Goal: Task Accomplishment & Management: Manage account settings

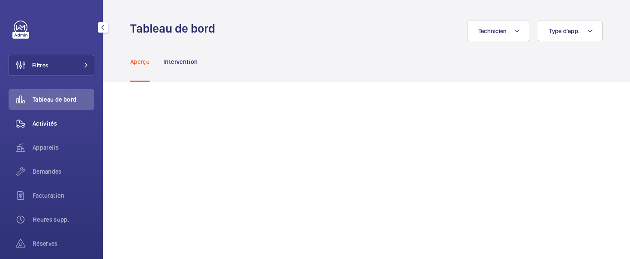
click at [45, 128] on div "Activités" at bounding box center [52, 123] width 86 height 21
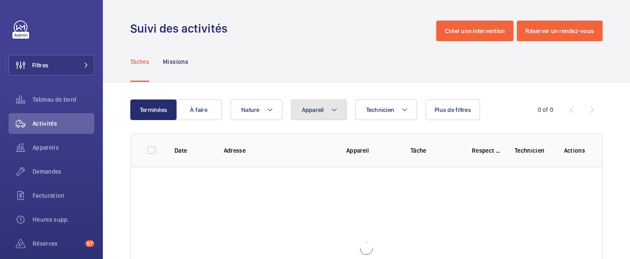
click at [308, 107] on span "Appareil" at bounding box center [313, 109] width 22 height 7
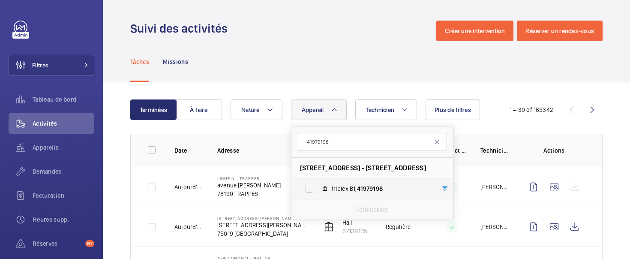
type input "41979198"
click at [334, 189] on span "triplex B1, 41979198" at bounding box center [381, 188] width 99 height 9
click at [318, 189] on input "triplex B1, 41979198" at bounding box center [309, 188] width 17 height 17
checkbox input "true"
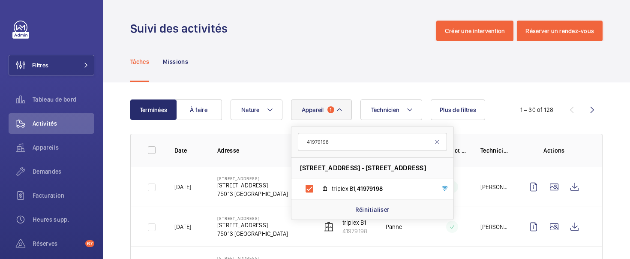
click at [294, 81] on div "Tâches Missions" at bounding box center [366, 61] width 472 height 41
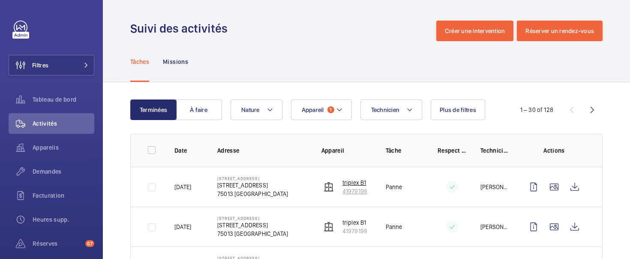
click at [358, 187] on p "41979198" at bounding box center [355, 191] width 25 height 9
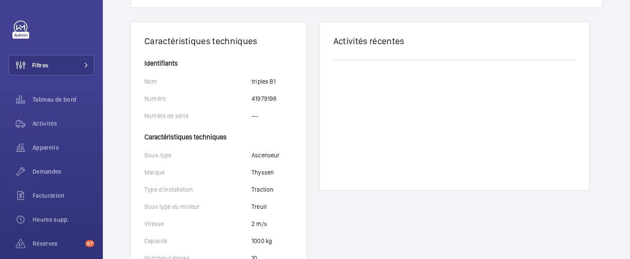
scroll to position [150, 0]
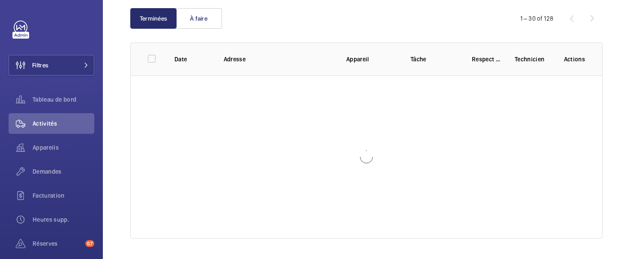
scroll to position [91, 0]
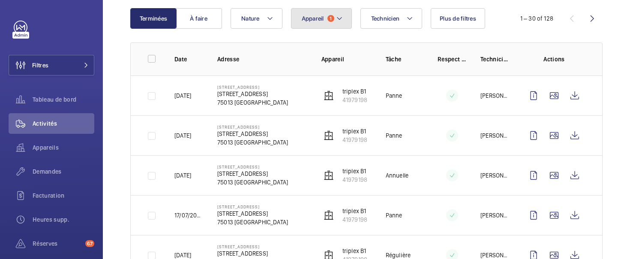
click at [316, 27] on button "Appareil 1" at bounding box center [321, 18] width 61 height 21
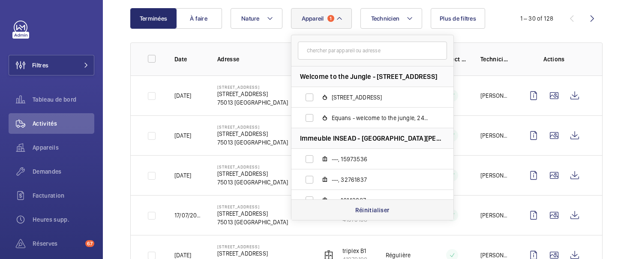
click at [341, 211] on div "Réinitialiser" at bounding box center [372, 209] width 162 height 21
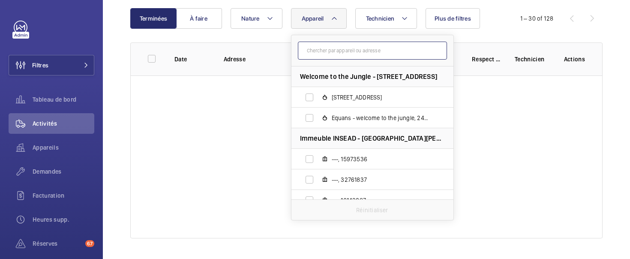
click at [325, 51] on input "text" at bounding box center [372, 51] width 149 height 18
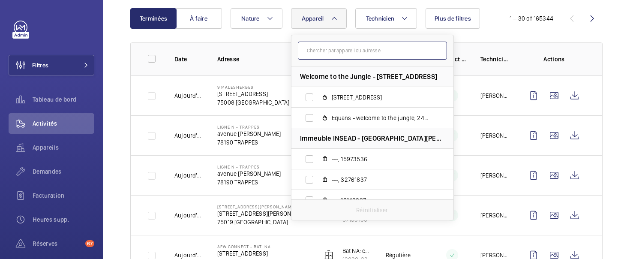
paste input "18950996"
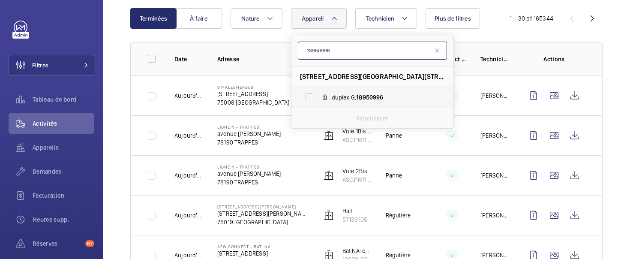
type input "18950996"
click at [345, 95] on span "duplex G, 18950996" at bounding box center [381, 97] width 99 height 9
click at [318, 95] on input "duplex G, 18950996" at bounding box center [309, 97] width 17 height 17
checkbox input "true"
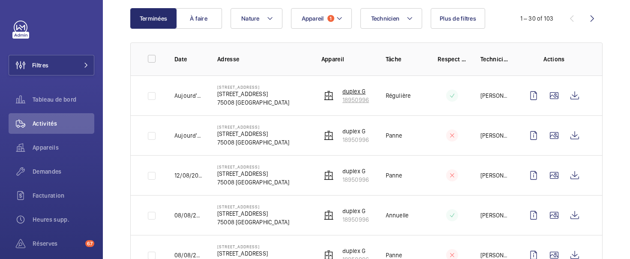
click at [346, 96] on p "18950996" at bounding box center [356, 100] width 27 height 9
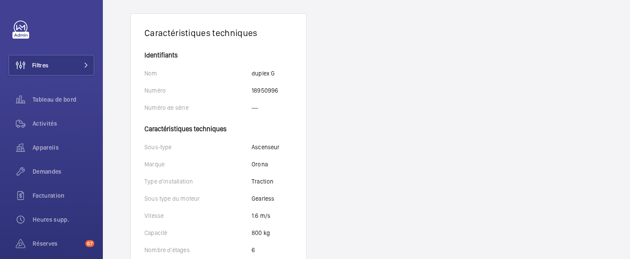
scroll to position [214, 0]
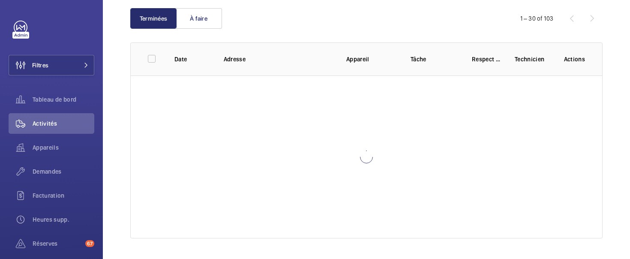
scroll to position [91, 0]
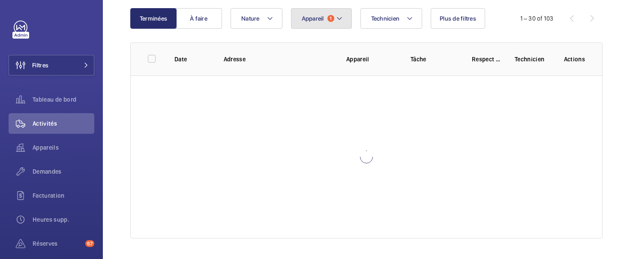
click at [324, 22] on button "Appareil 1" at bounding box center [321, 18] width 61 height 21
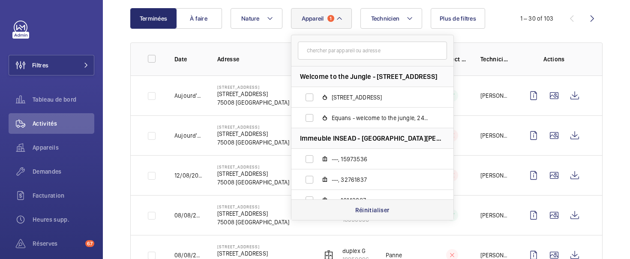
click at [364, 213] on p "Réinitialiser" at bounding box center [372, 210] width 34 height 9
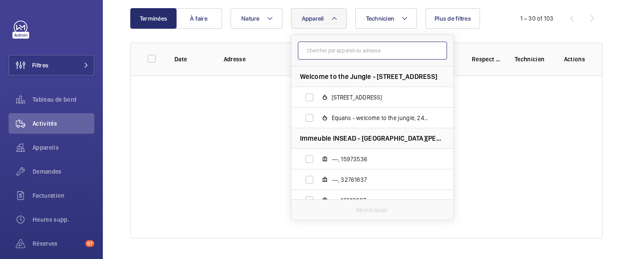
click at [320, 48] on input "text" at bounding box center [372, 51] width 149 height 18
paste input "36635633"
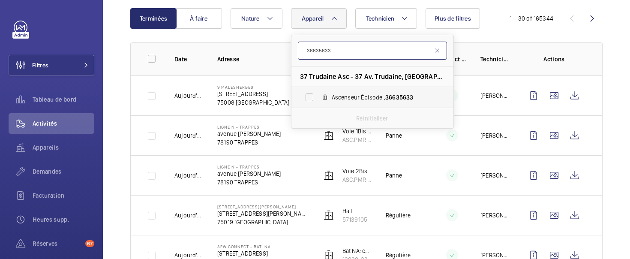
type input "36635633"
click at [330, 97] on label "Ascenseur Épisode , 36635633" at bounding box center [365, 97] width 148 height 21
click at [318, 97] on input "Ascenseur Épisode , 36635633" at bounding box center [309, 97] width 17 height 17
checkbox input "true"
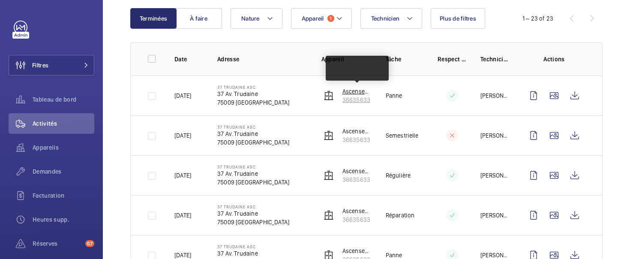
click at [350, 96] on p "36635633" at bounding box center [358, 100] width 30 height 9
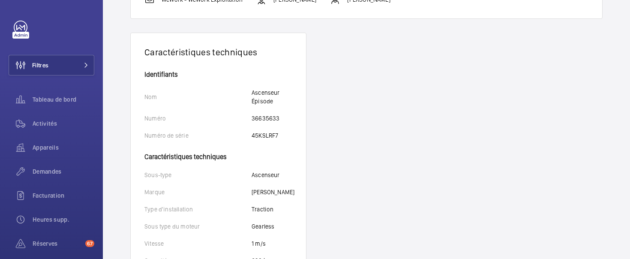
scroll to position [162, 0]
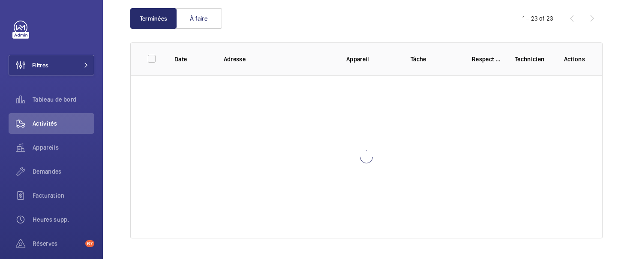
scroll to position [91, 0]
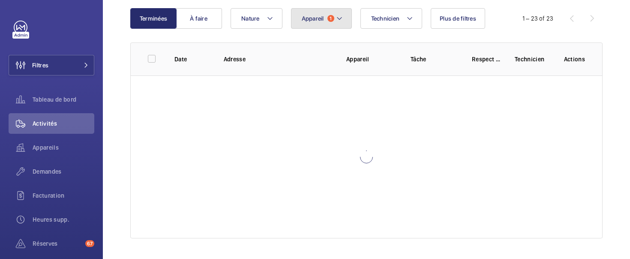
click at [324, 22] on button "Appareil 1" at bounding box center [321, 18] width 61 height 21
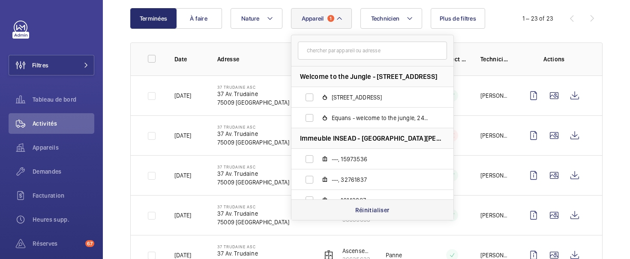
click at [370, 214] on div "Réinitialiser" at bounding box center [372, 209] width 162 height 21
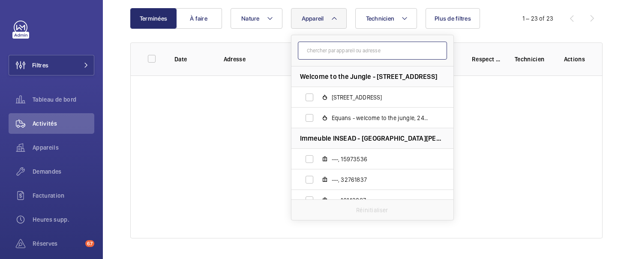
click at [315, 50] on input "text" at bounding box center [372, 51] width 149 height 18
paste input "95804884"
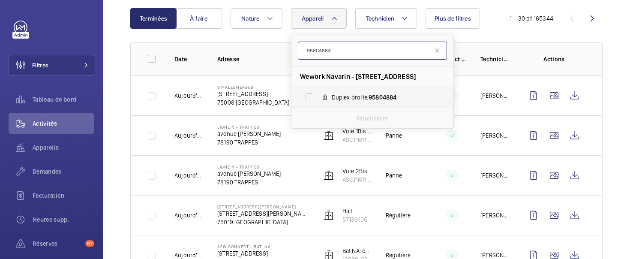
type input "95804884"
click at [341, 95] on span "Duplex droite, 95804884" at bounding box center [381, 97] width 99 height 9
click at [318, 95] on input "Duplex droite, 95804884" at bounding box center [309, 97] width 17 height 17
checkbox input "true"
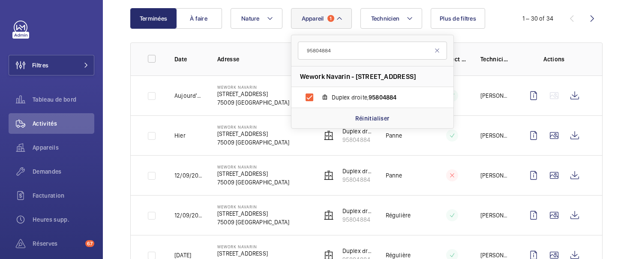
click at [273, 53] on th "Adresse" at bounding box center [256, 58] width 104 height 33
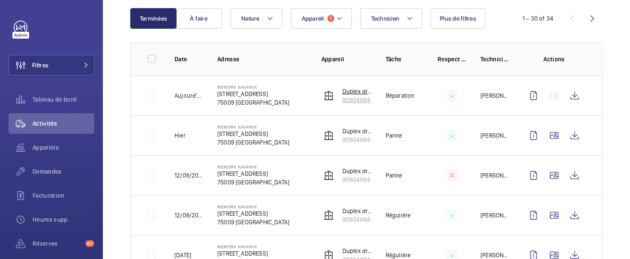
click at [347, 98] on p "95804884" at bounding box center [358, 100] width 30 height 9
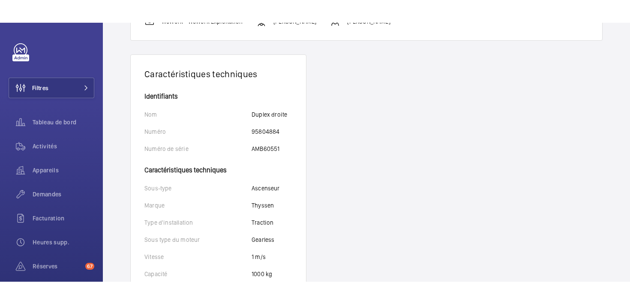
scroll to position [141, 0]
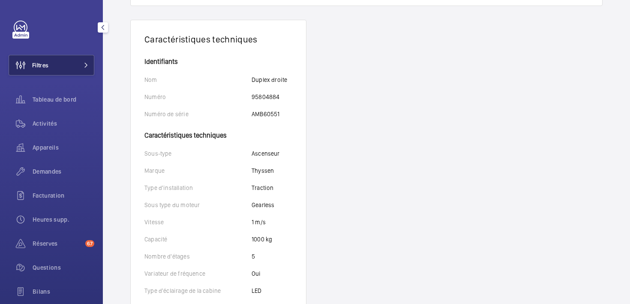
click at [57, 70] on button "Filtres" at bounding box center [52, 65] width 86 height 21
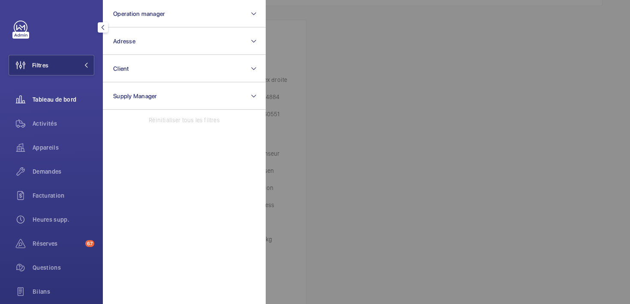
click at [46, 98] on span "Tableau de bord" at bounding box center [64, 99] width 62 height 9
click at [46, 123] on span "Activités" at bounding box center [64, 123] width 62 height 9
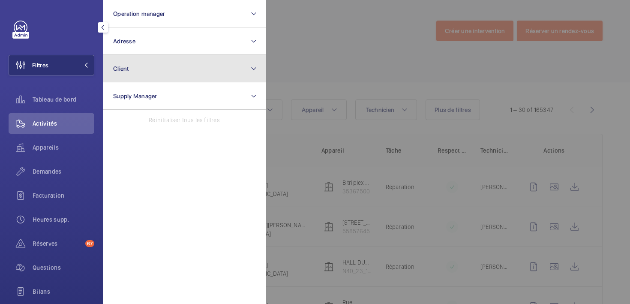
click at [152, 64] on button "Client" at bounding box center [184, 68] width 163 height 27
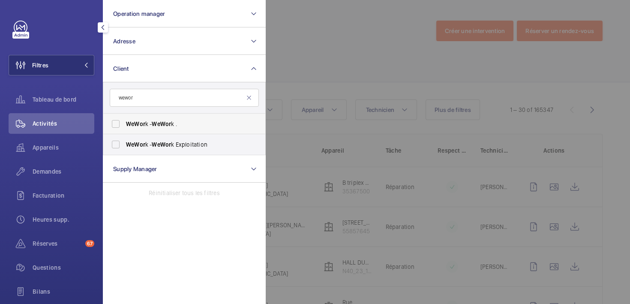
type input "wewor"
click at [150, 123] on span "WeWor k - WeWor k ." at bounding box center [185, 124] width 118 height 9
click at [124, 123] on input "WeWor k - WeWor k ." at bounding box center [115, 123] width 17 height 17
checkbox input "true"
click at [149, 140] on span "WeWor k - WeWor k Exploitation" at bounding box center [185, 144] width 118 height 9
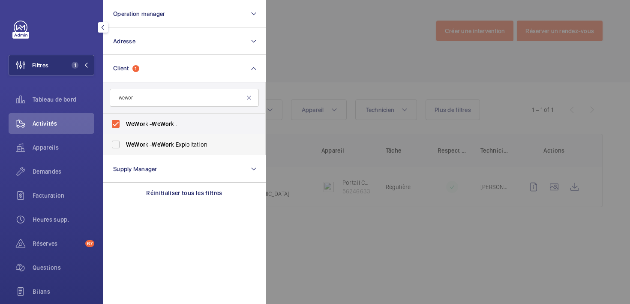
click at [124, 140] on input "WeWor k - WeWor k Exploitation" at bounding box center [115, 144] width 17 height 17
checkbox input "true"
click at [294, 65] on div at bounding box center [581, 152] width 630 height 304
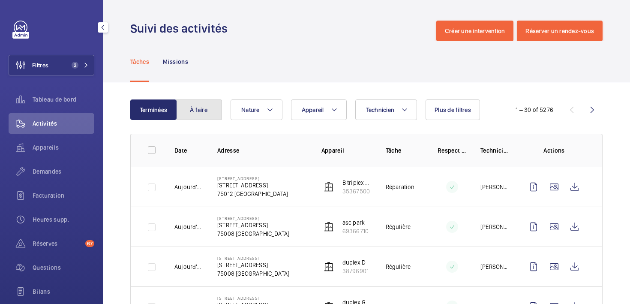
click at [196, 109] on button "À faire" at bounding box center [199, 109] width 46 height 21
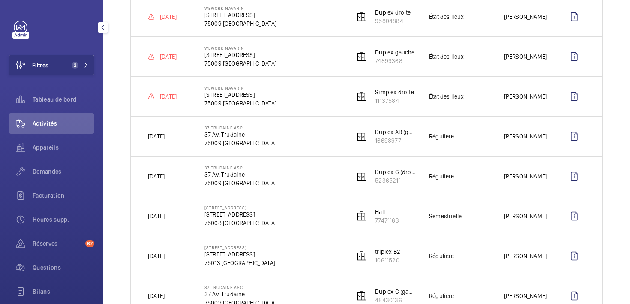
scroll to position [193, 0]
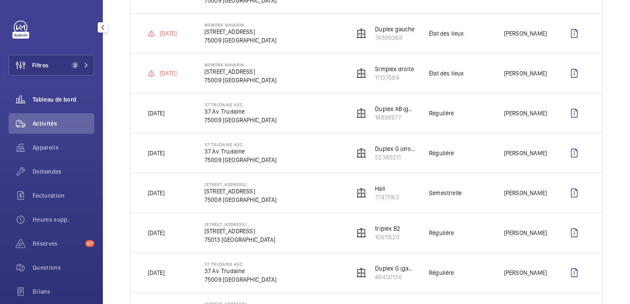
click at [54, 101] on span "Tableau de bord" at bounding box center [64, 99] width 62 height 9
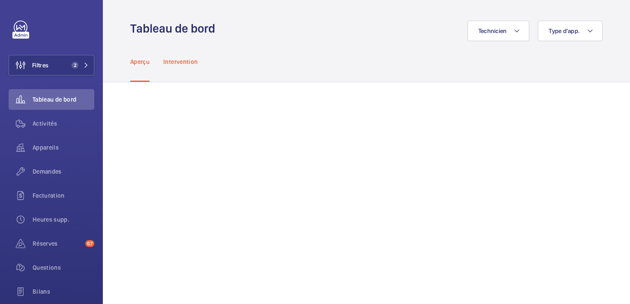
click at [182, 61] on p "Intervention" at bounding box center [180, 61] width 34 height 9
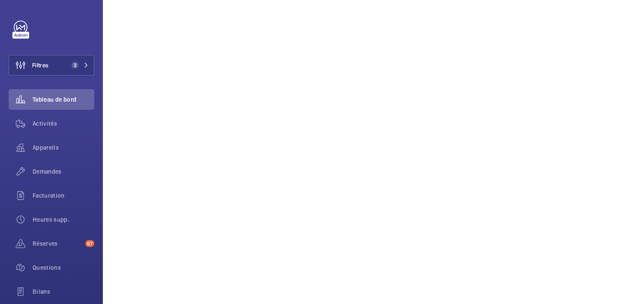
scroll to position [439, 0]
click at [49, 122] on span "Activités" at bounding box center [64, 123] width 62 height 9
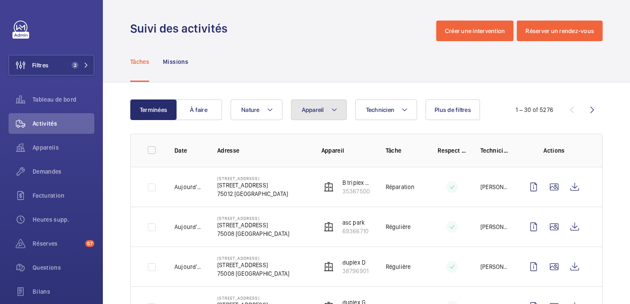
click at [333, 109] on mat-icon at bounding box center [334, 110] width 7 height 10
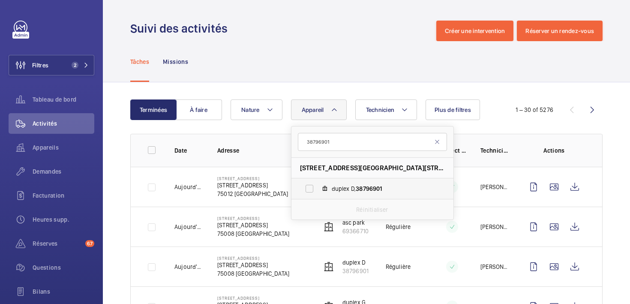
type input "38796901"
click at [335, 186] on span "duplex D, 38796901" at bounding box center [381, 188] width 99 height 9
click at [318, 186] on input "duplex D, 38796901" at bounding box center [309, 188] width 17 height 17
checkbox input "true"
click at [358, 72] on div "Tâches Missions" at bounding box center [366, 61] width 472 height 41
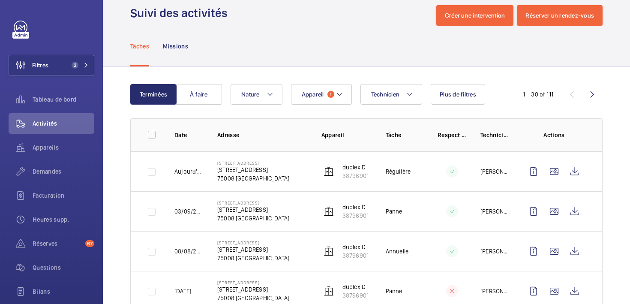
scroll to position [40, 0]
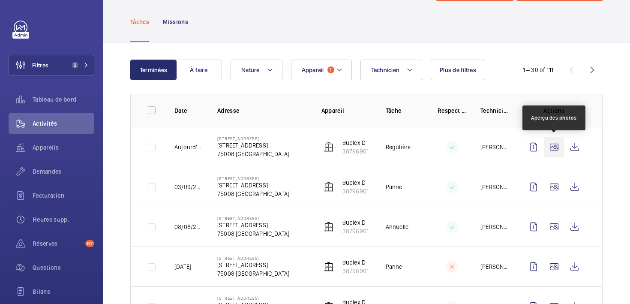
click at [554, 147] on wm-front-icon-button at bounding box center [554, 147] width 21 height 21
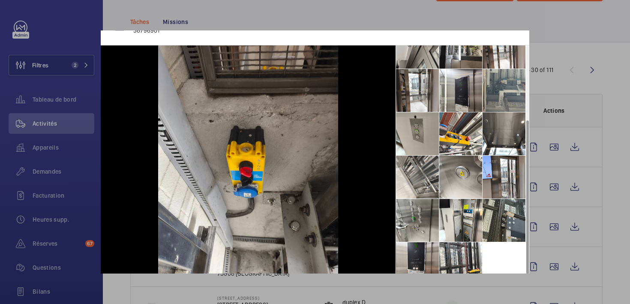
scroll to position [32, 0]
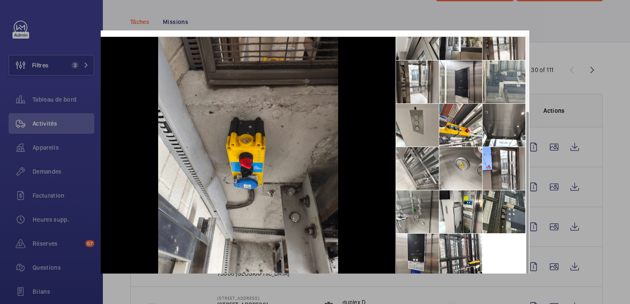
click at [618, 78] on div at bounding box center [315, 152] width 630 height 304
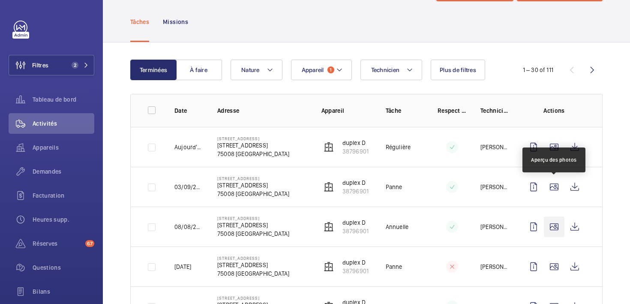
click at [552, 216] on wm-front-icon-button at bounding box center [554, 226] width 21 height 21
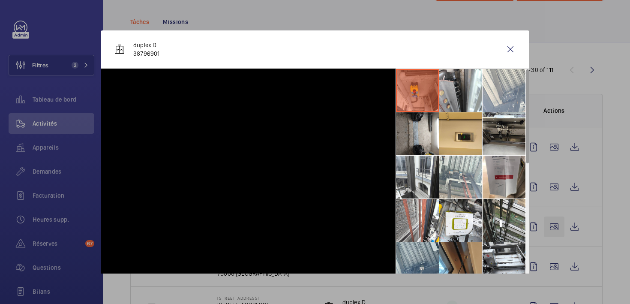
scroll to position [78, 0]
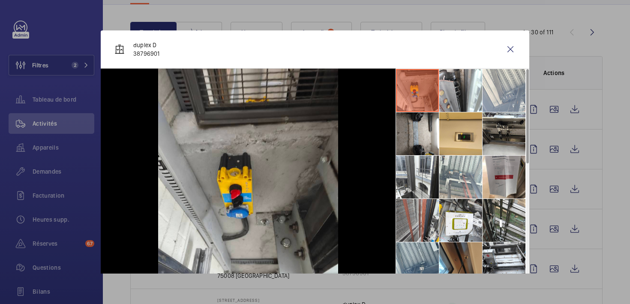
click at [424, 211] on li at bounding box center [417, 220] width 43 height 43
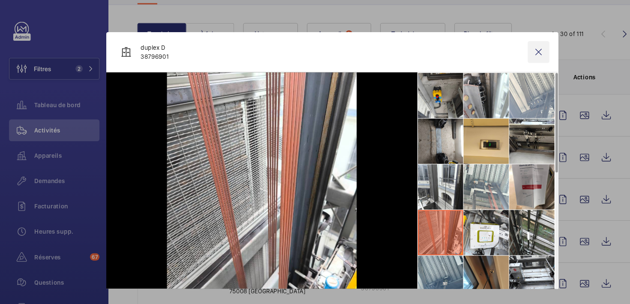
click at [505, 50] on wm-front-icon-button at bounding box center [510, 49] width 21 height 21
